Goal: Transaction & Acquisition: Subscribe to service/newsletter

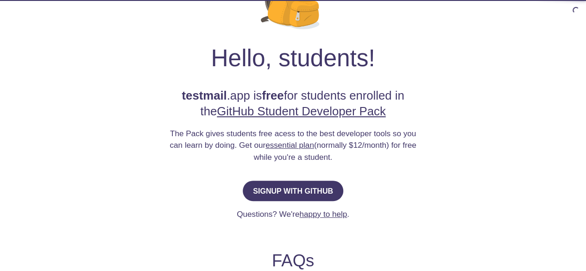
scroll to position [117, 0]
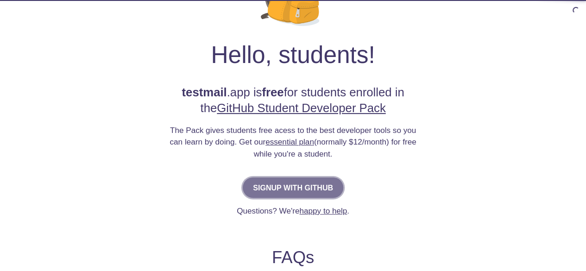
click at [297, 190] on span "Signup with GitHub" at bounding box center [293, 187] width 80 height 13
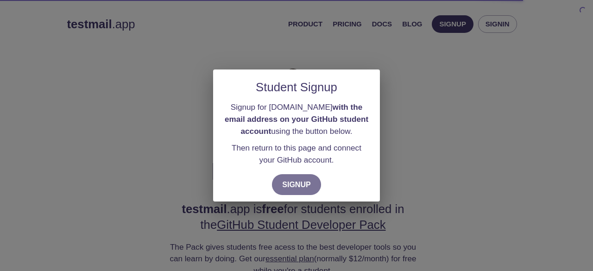
click at [297, 190] on span "Signup" at bounding box center [296, 184] width 29 height 13
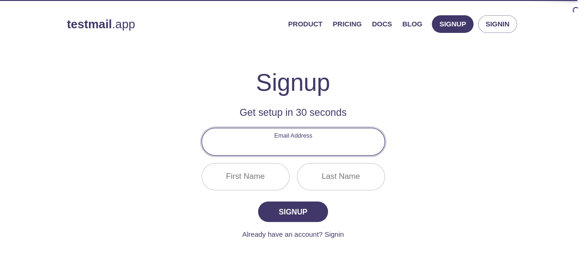
click at [296, 152] on input "Email Address" at bounding box center [293, 141] width 183 height 26
type input "[EMAIL_ADDRESS][DOMAIN_NAME]"
click at [255, 177] on input "First Name" at bounding box center [245, 177] width 87 height 26
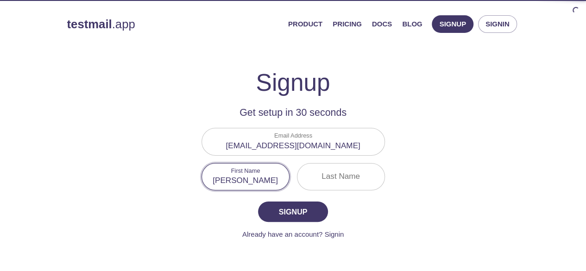
type input "[PERSON_NAME]"
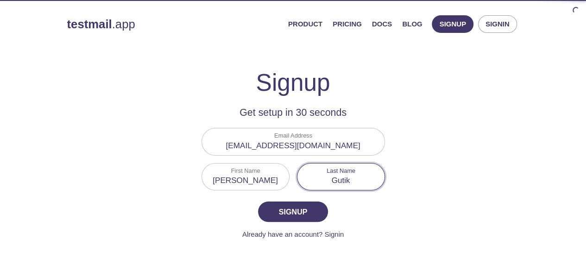
type input "Gutik"
click at [258, 202] on button "Signup" at bounding box center [293, 212] width 70 height 20
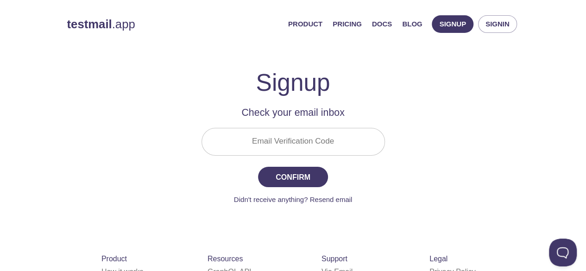
click at [283, 145] on input "Email Verification Code" at bounding box center [293, 141] width 183 height 26
paste input "4NXUBM5"
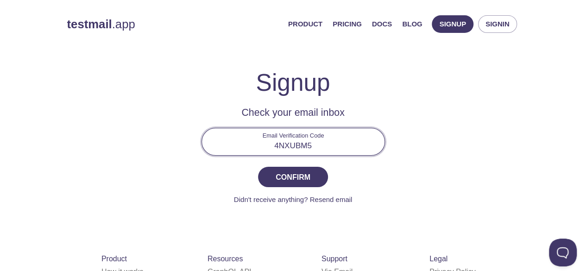
type input "4NXUBM5"
click at [258, 167] on button "Confirm" at bounding box center [293, 177] width 70 height 20
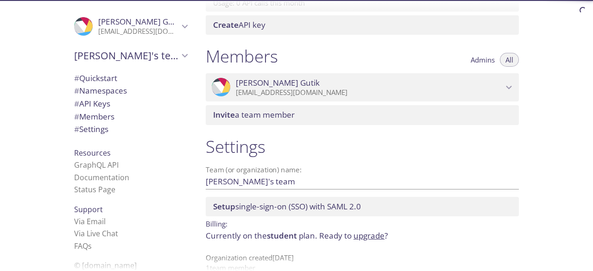
scroll to position [387, 0]
